Goal: Task Accomplishment & Management: Complete application form

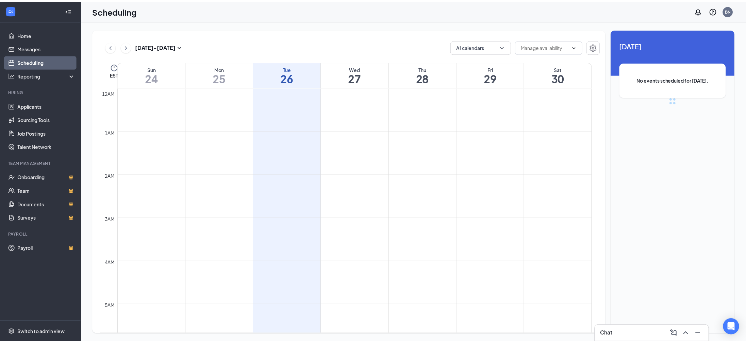
scroll to position [334, 0]
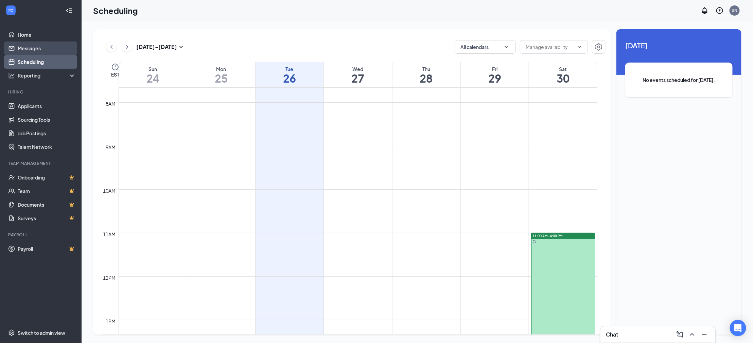
click at [34, 49] on link "Messages" at bounding box center [47, 48] width 58 height 14
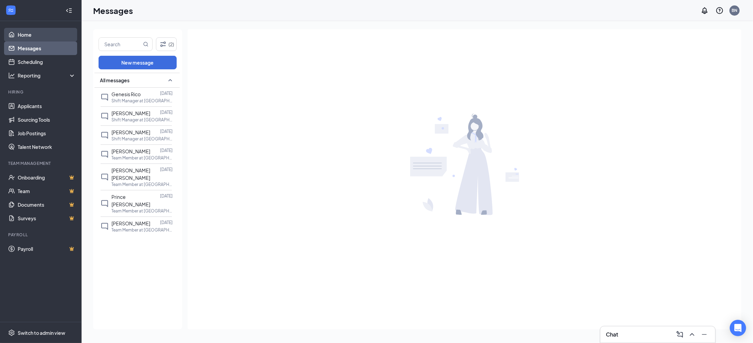
click at [27, 35] on link "Home" at bounding box center [47, 35] width 58 height 14
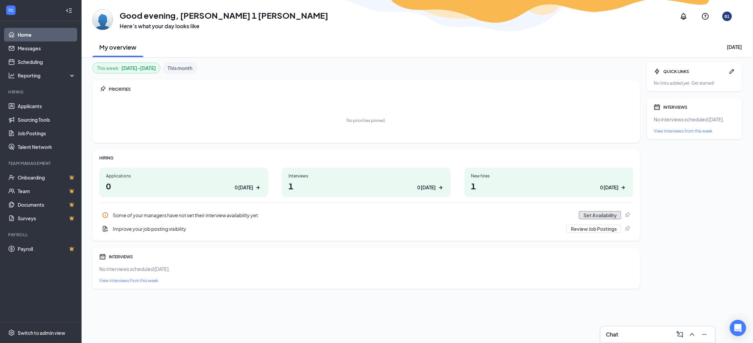
click at [592, 215] on button "Set Availability" at bounding box center [600, 215] width 42 height 8
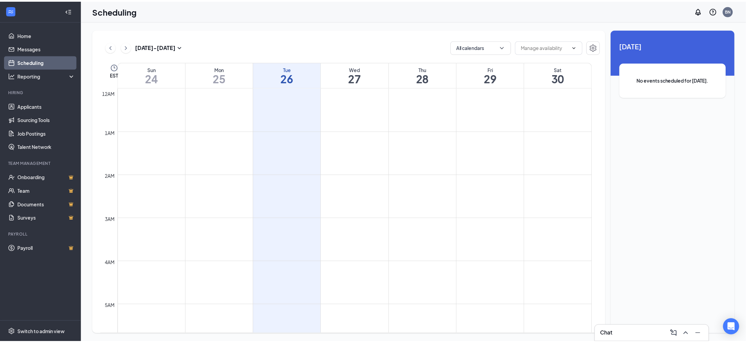
scroll to position [334, 0]
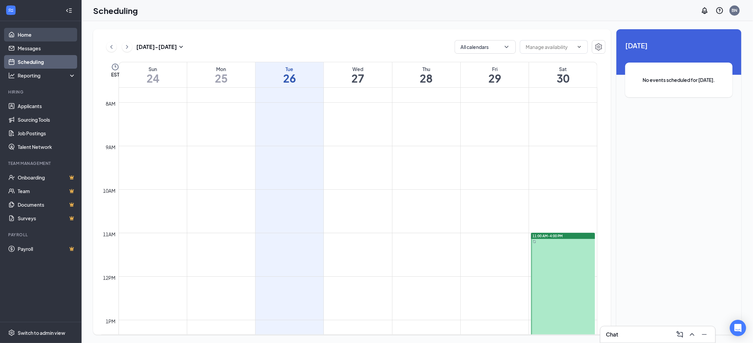
click at [29, 36] on link "Home" at bounding box center [47, 35] width 58 height 14
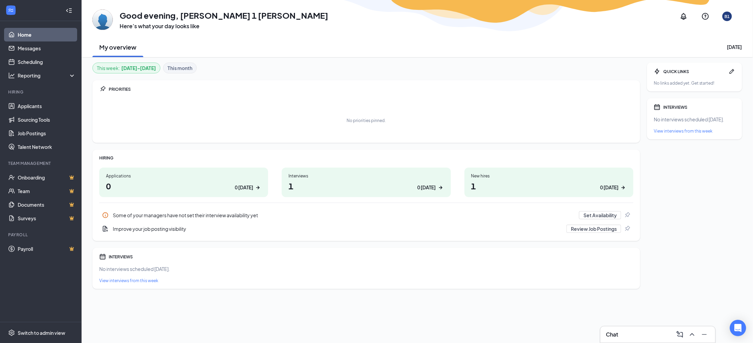
click at [610, 187] on div "0 [DATE]" at bounding box center [609, 187] width 18 height 7
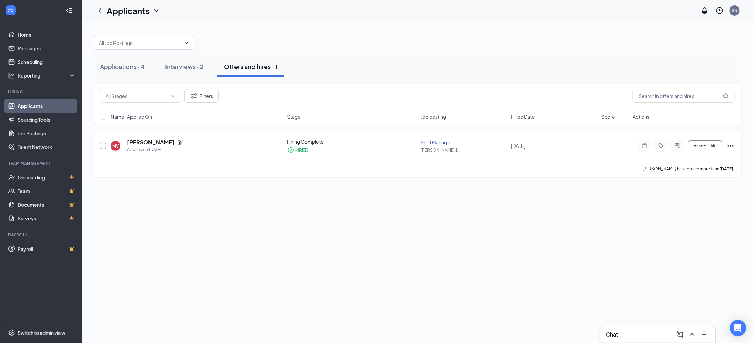
click at [100, 147] on input "checkbox" at bounding box center [103, 146] width 6 height 6
checkbox input "true"
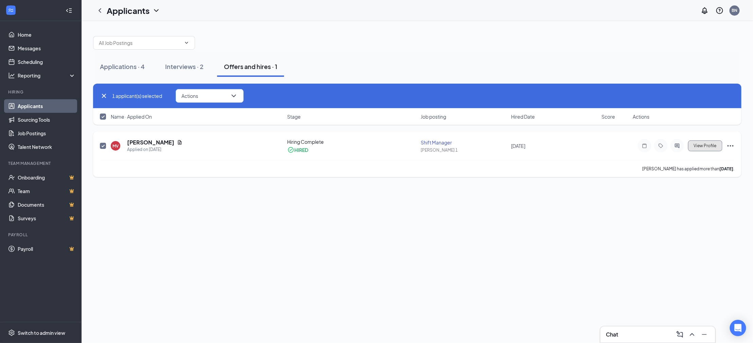
click at [700, 144] on span "View Profile" at bounding box center [705, 145] width 23 height 5
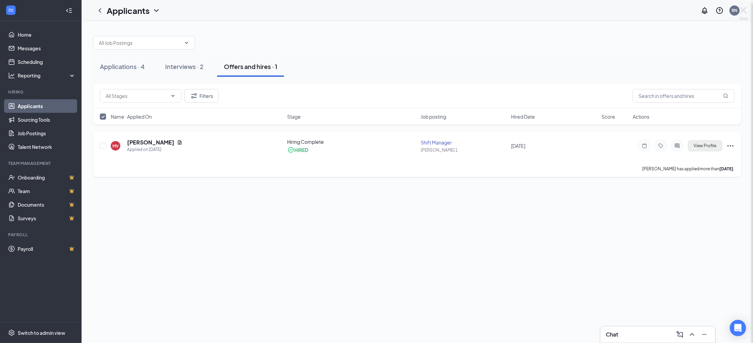
checkbox input "false"
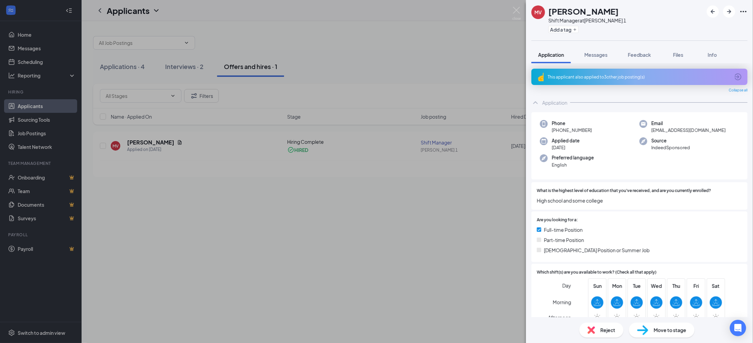
click at [164, 18] on div "MV Mylic Vanison Shift Manager at Buford 1 Add a tag Application Messages Feedb…" at bounding box center [376, 171] width 753 height 343
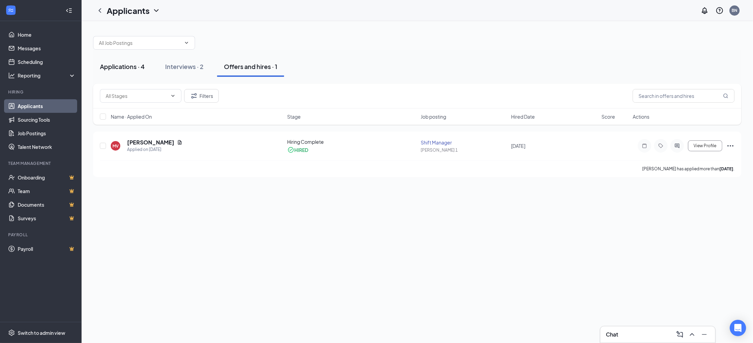
click at [112, 65] on div "Applications · 4" at bounding box center [122, 66] width 45 height 8
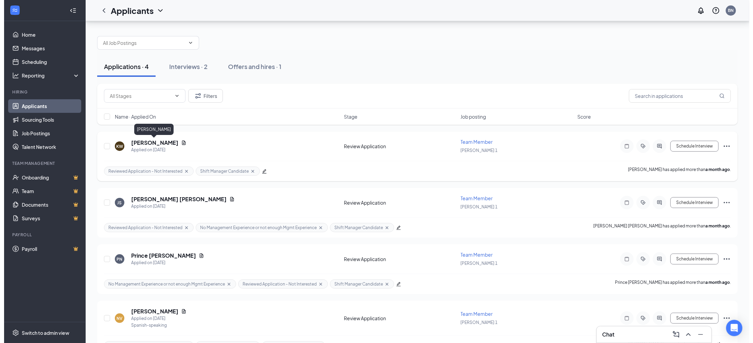
scroll to position [19, 0]
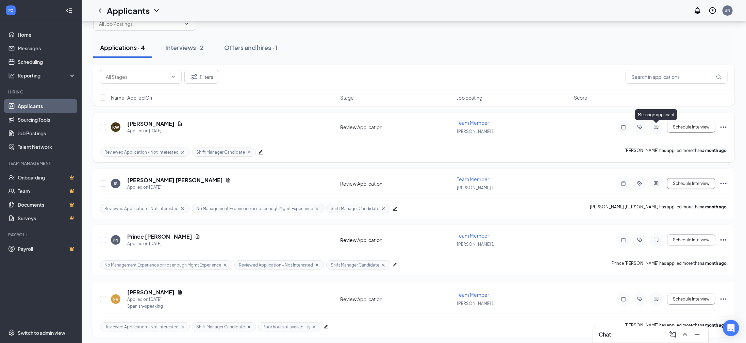
click at [657, 126] on icon "ActiveChat" at bounding box center [655, 127] width 4 height 4
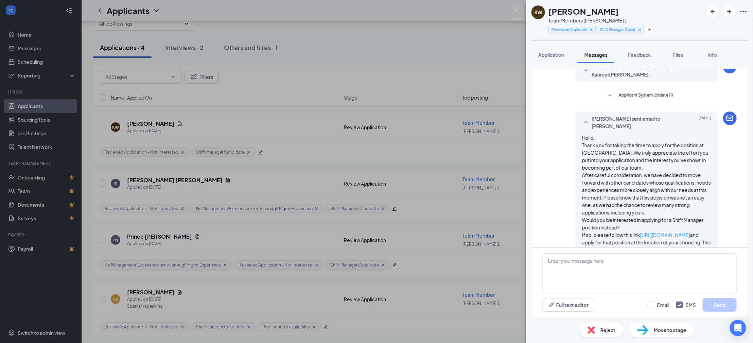
scroll to position [132, 0]
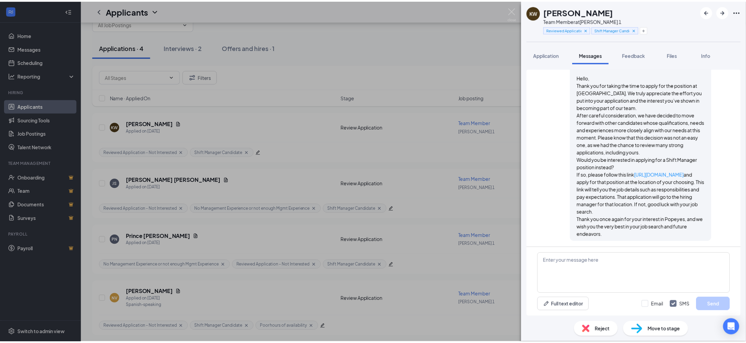
scroll to position [132, 0]
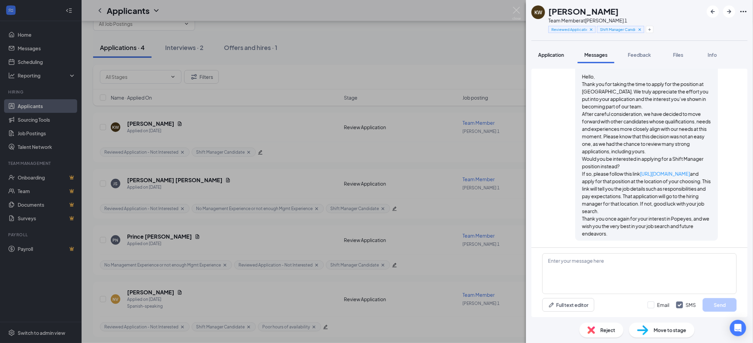
click at [559, 50] on button "Application" at bounding box center [551, 54] width 39 height 17
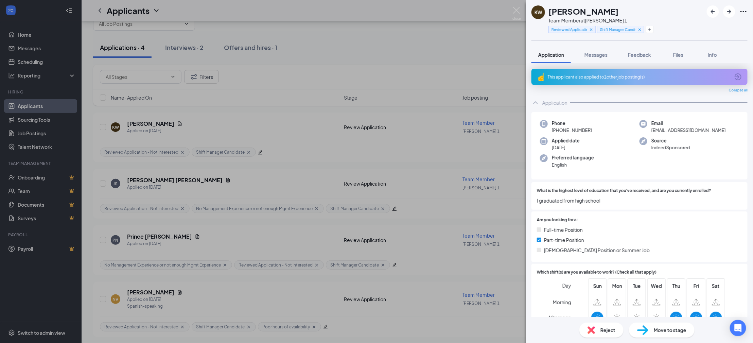
click at [317, 93] on div "KW Kaureal Williams Team Member at Buford 1 Reviewed Application - Not Interest…" at bounding box center [376, 171] width 753 height 343
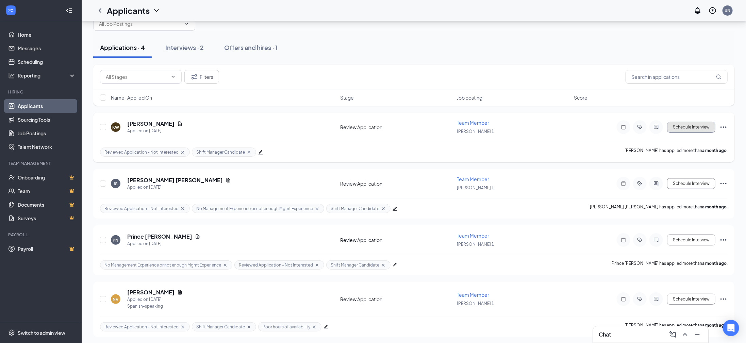
click at [676, 129] on button "Schedule Interview" at bounding box center [691, 127] width 48 height 11
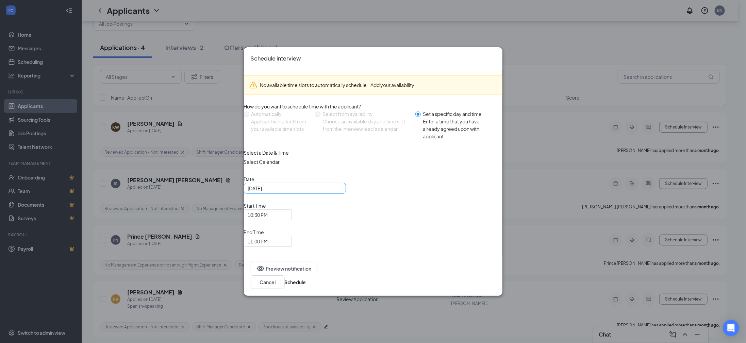
click at [341, 192] on div "Aug 26, 2025" at bounding box center [295, 188] width 94 height 7
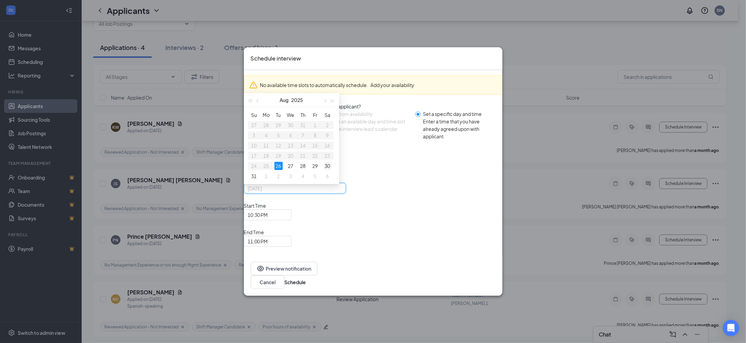
type input "Aug 30, 2025"
click at [331, 170] on div "30" at bounding box center [327, 166] width 8 height 8
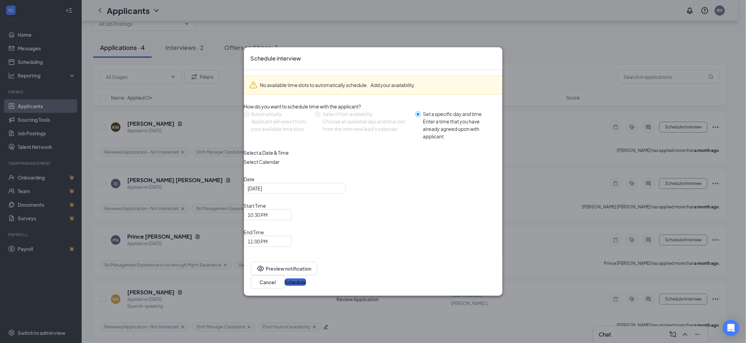
click at [306, 278] on button "Schedule" at bounding box center [295, 281] width 21 height 7
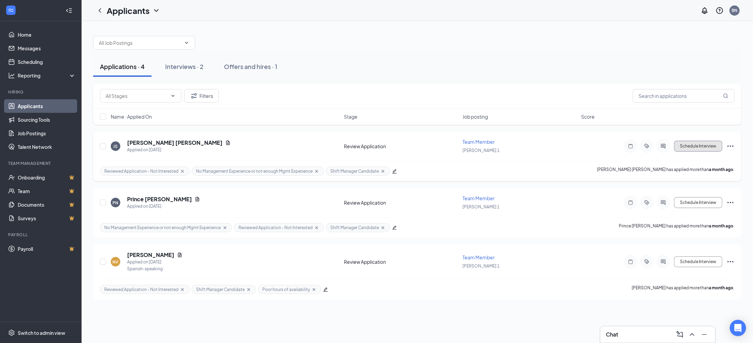
click at [693, 147] on button "Schedule Interview" at bounding box center [699, 146] width 48 height 11
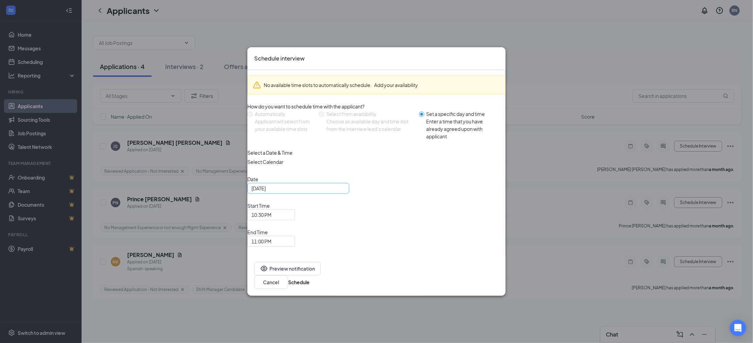
click at [345, 192] on div "Aug 26, 2025" at bounding box center [299, 188] width 94 height 7
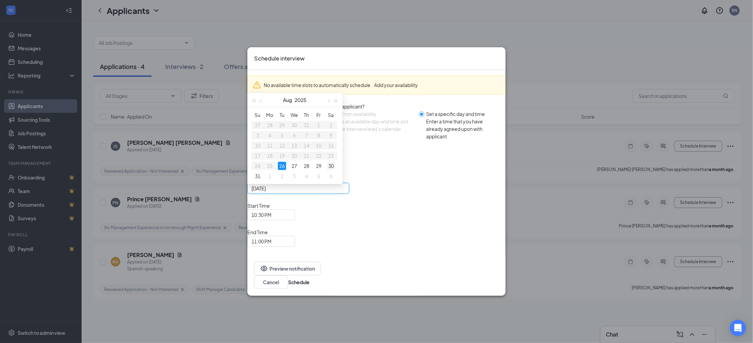
type input "Aug 30, 2025"
click at [335, 170] on div "30" at bounding box center [331, 166] width 8 height 8
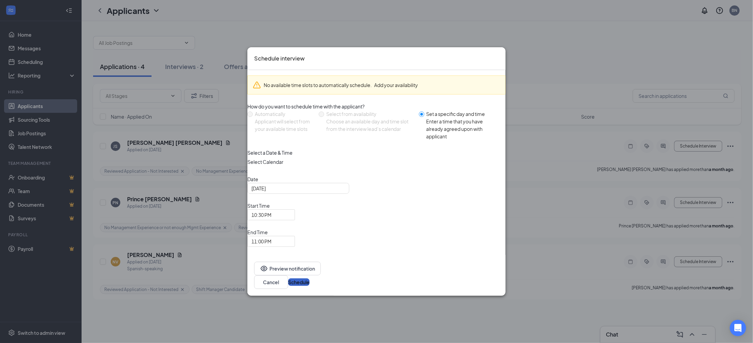
drag, startPoint x: 488, startPoint y: 264, endPoint x: 488, endPoint y: 260, distance: 4.8
click at [310, 278] on button "Schedule" at bounding box center [298, 281] width 21 height 7
click at [499, 54] on icon "Cross" at bounding box center [499, 54] width 0 height 0
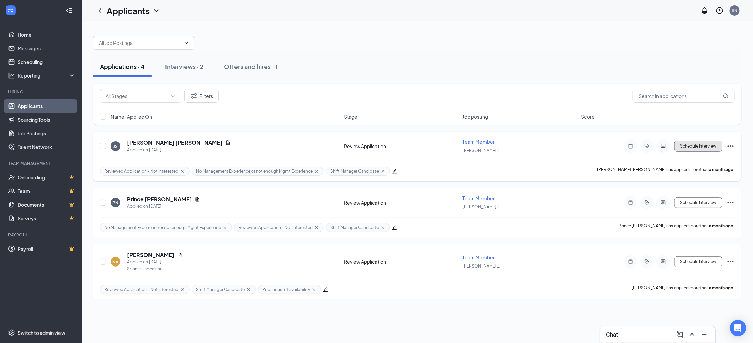
click at [687, 145] on button "Schedule Interview" at bounding box center [699, 146] width 48 height 11
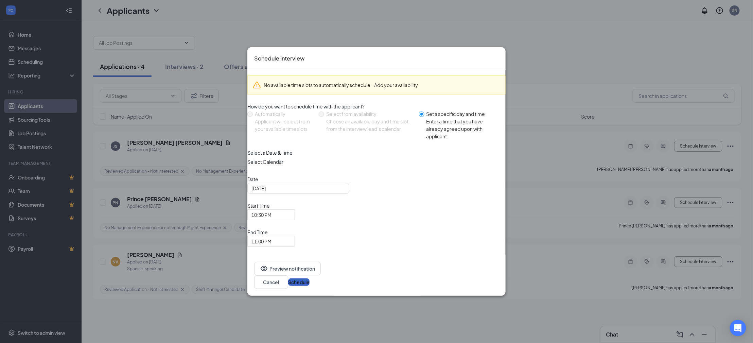
click at [310, 278] on button "Schedule" at bounding box center [298, 281] width 21 height 7
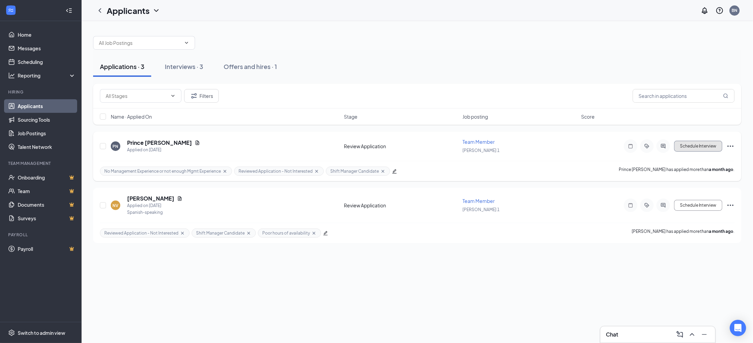
click at [702, 146] on button "Schedule Interview" at bounding box center [699, 146] width 48 height 11
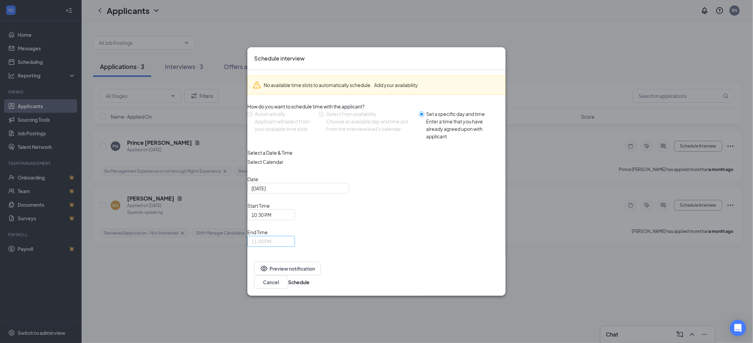
click at [291, 236] on span "11:00 PM" at bounding box center [271, 241] width 39 height 10
click at [346, 149] on div "How do you want to schedule time with the applicant? Automatically Applicant wi…" at bounding box center [376, 126] width 258 height 46
click at [345, 192] on div "Aug 26, 2025" at bounding box center [299, 188] width 94 height 7
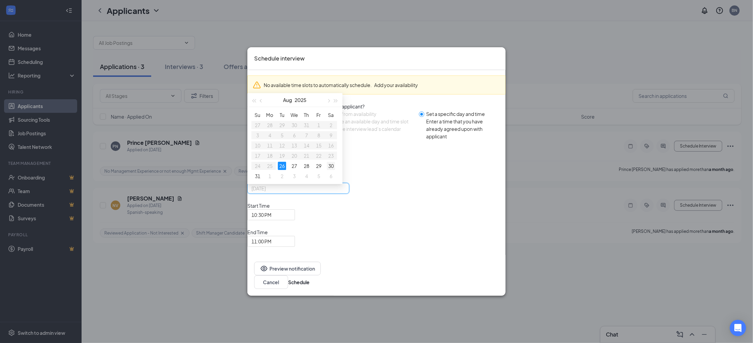
type input "Aug 30, 2025"
click at [335, 170] on div "30" at bounding box center [331, 166] width 8 height 8
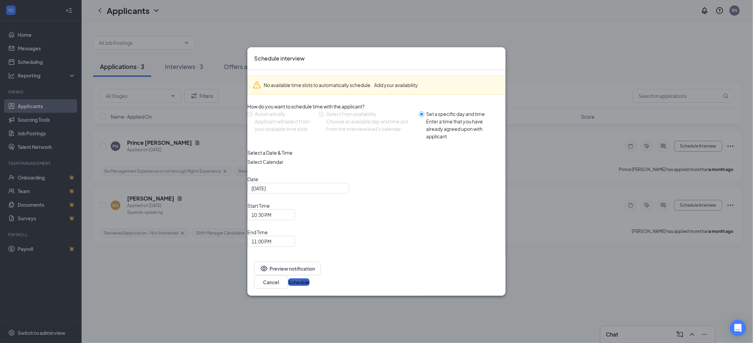
click at [310, 278] on button "Schedule" at bounding box center [298, 281] width 21 height 7
click at [687, 141] on div "Schedule interview No available time slots to automatically schedule. Add your …" at bounding box center [376, 171] width 753 height 343
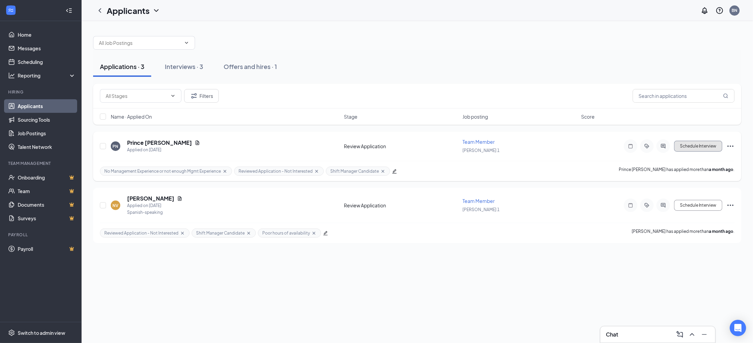
click at [685, 149] on button "Schedule Interview" at bounding box center [699, 146] width 48 height 11
type input "Aug 26, 2025"
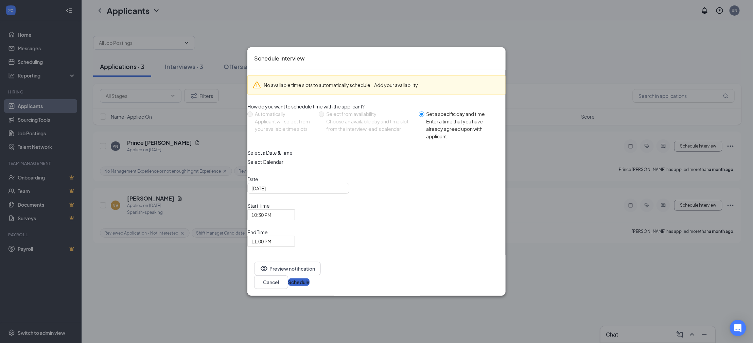
click at [310, 278] on button "Schedule" at bounding box center [298, 281] width 21 height 7
click at [499, 54] on icon "Cross" at bounding box center [499, 54] width 0 height 0
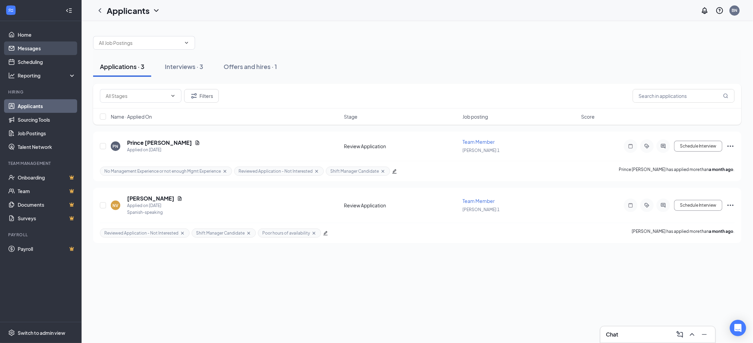
click at [39, 49] on link "Messages" at bounding box center [47, 48] width 58 height 14
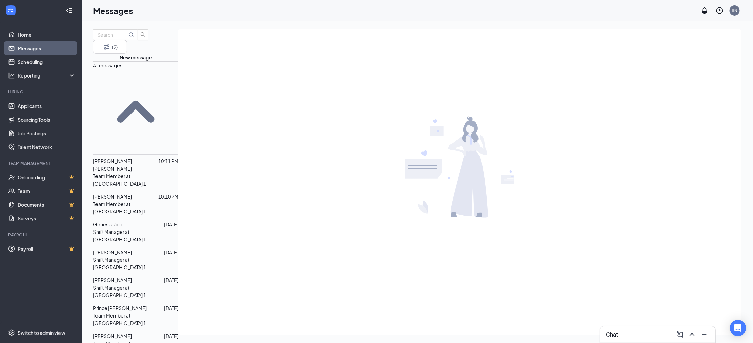
click at [113, 228] on p "Shift Manager at [GEOGRAPHIC_DATA] 1" at bounding box center [135, 235] width 85 height 15
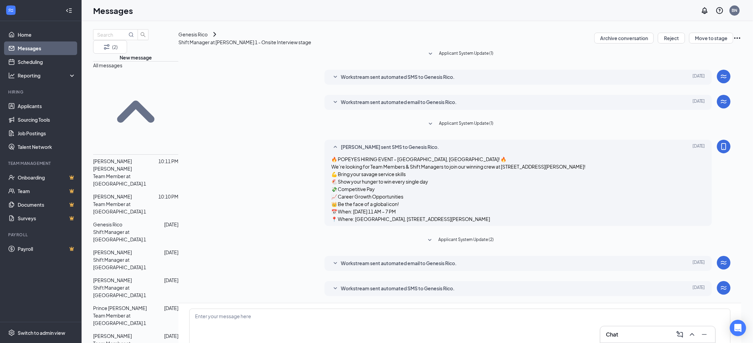
scroll to position [57, 0]
click at [118, 249] on span "[PERSON_NAME]" at bounding box center [112, 252] width 39 height 6
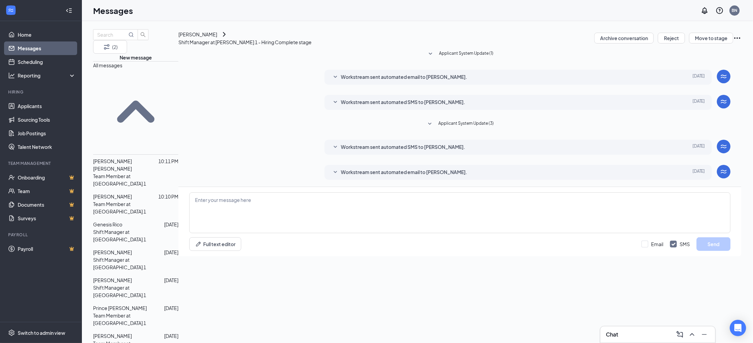
click at [118, 277] on span "[PERSON_NAME]" at bounding box center [112, 280] width 39 height 6
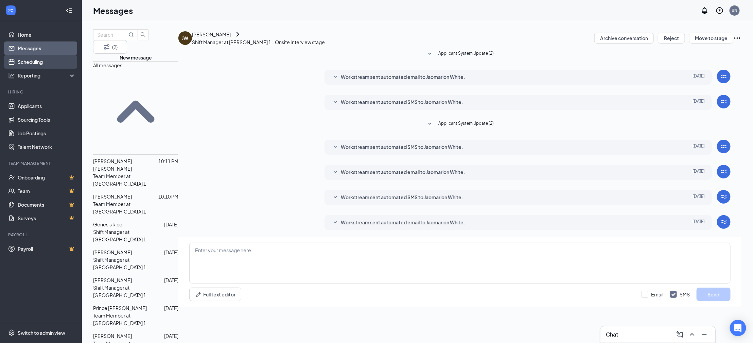
click at [30, 58] on link "Scheduling" at bounding box center [47, 62] width 58 height 14
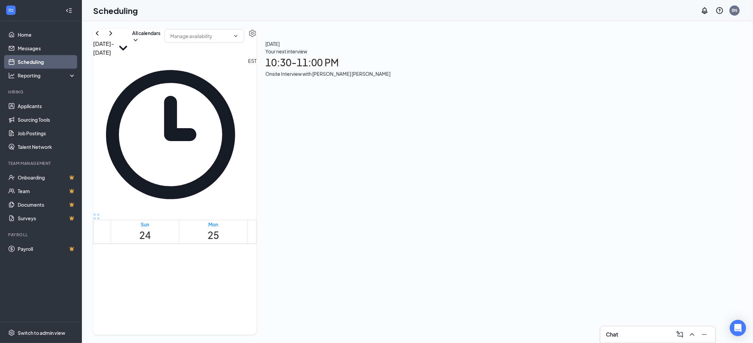
scroll to position [334, 0]
